Goal: Unclear

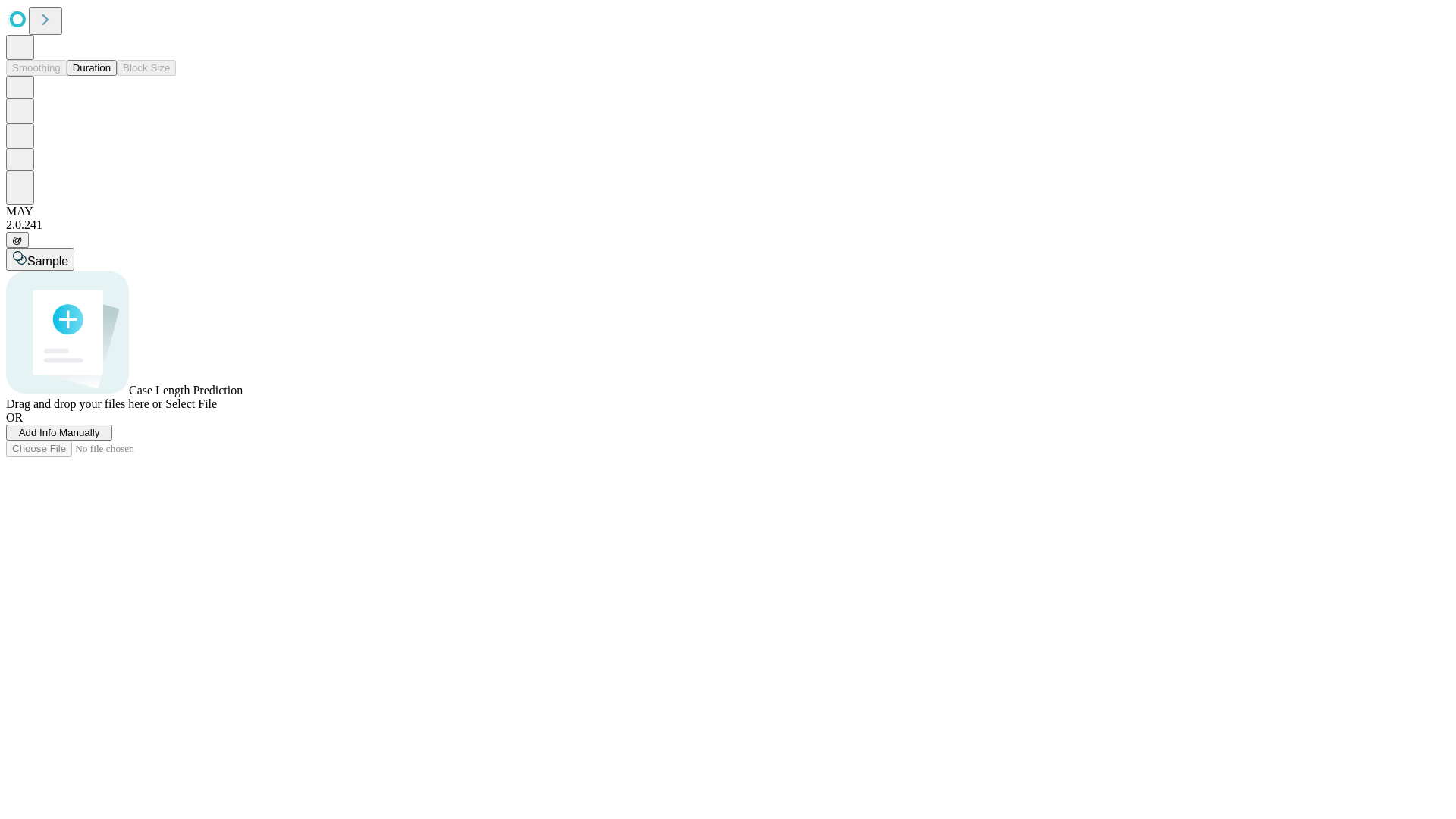
click at [111, 76] on button "Duration" at bounding box center [92, 68] width 50 height 16
click at [217, 410] on span "Select File" at bounding box center [192, 404] width 52 height 13
